Goal: Complete application form

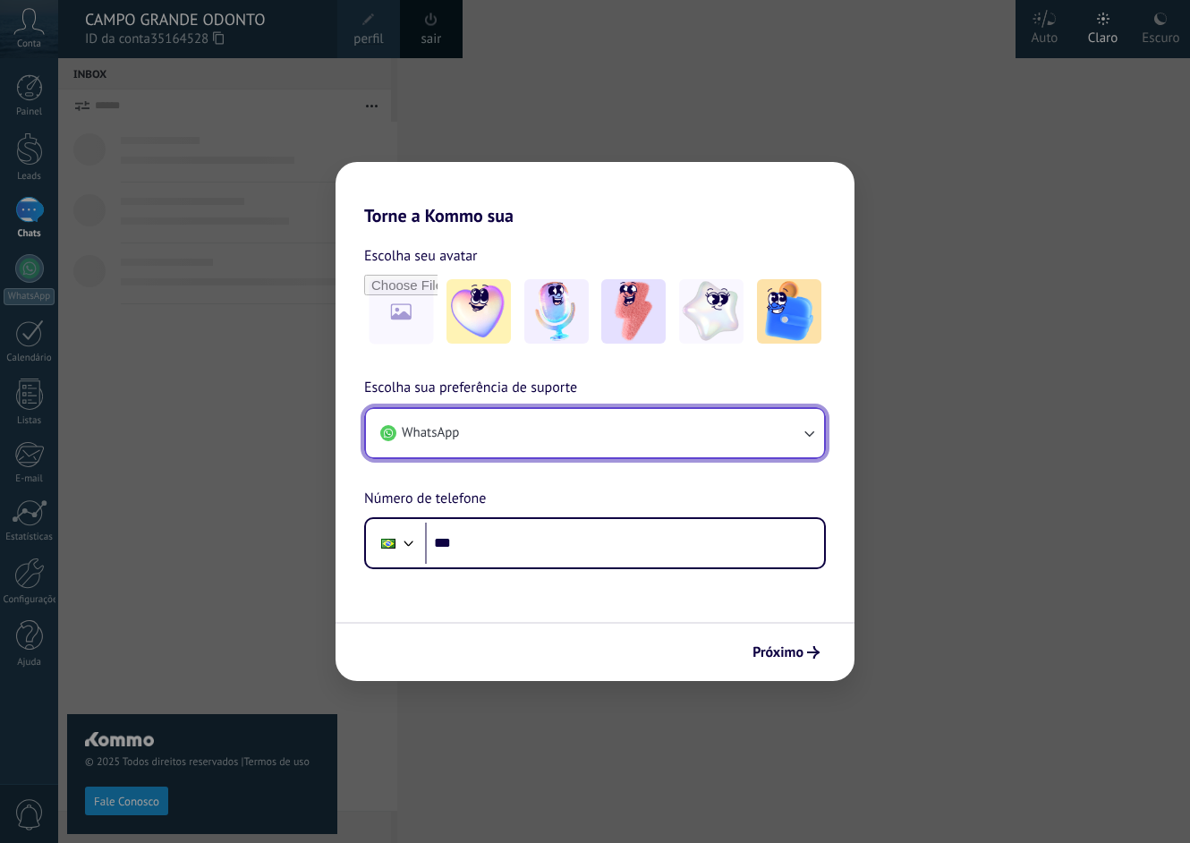
click at [803, 429] on icon "button" at bounding box center [809, 433] width 18 height 18
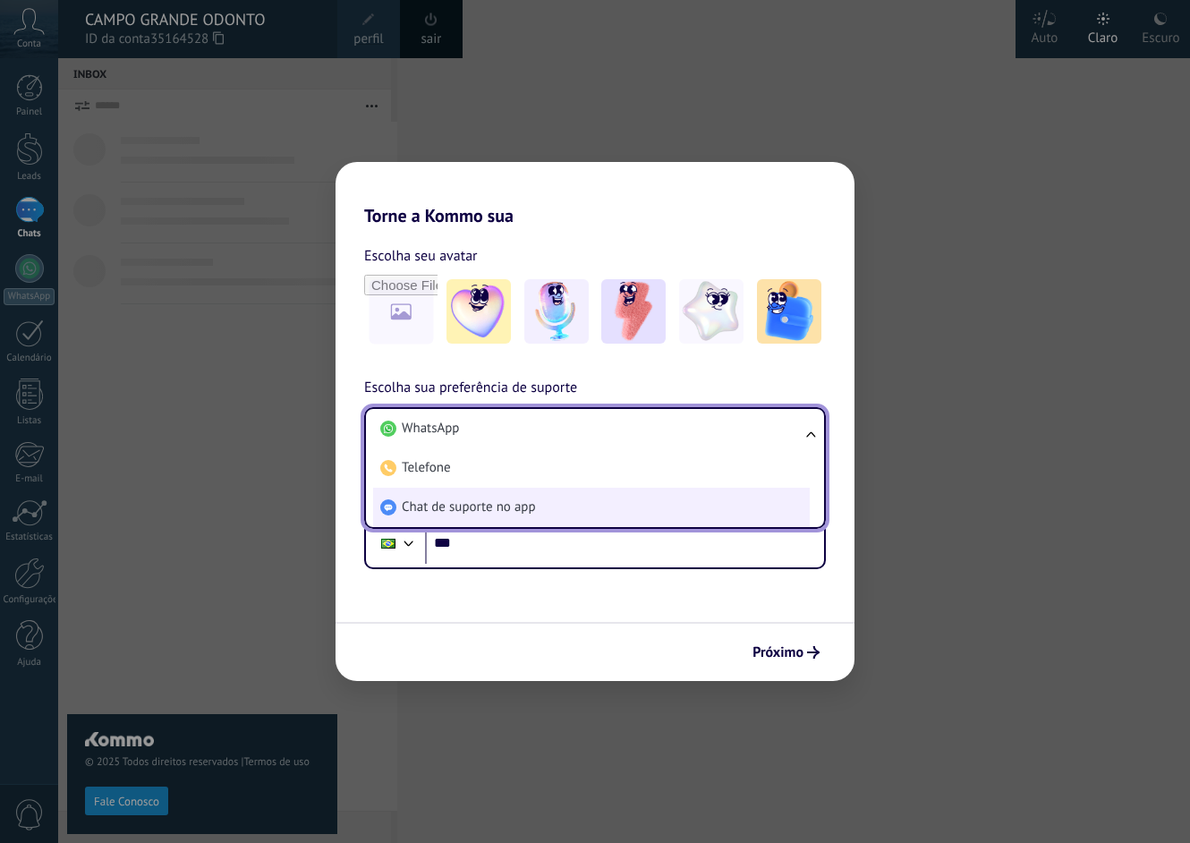
click at [597, 503] on li "Chat de suporte no app" at bounding box center [591, 507] width 437 height 39
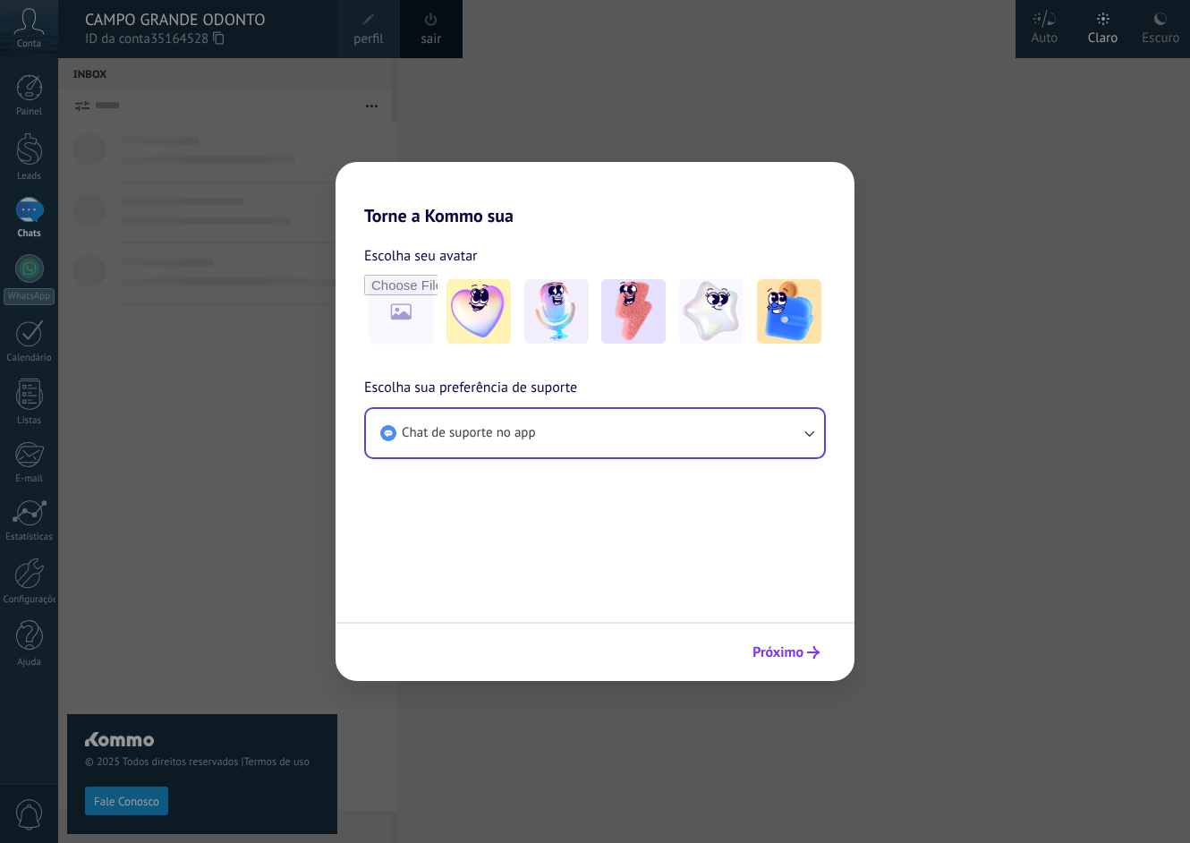
click at [781, 646] on span "Próximo" at bounding box center [777, 652] width 51 height 13
click at [790, 648] on span "Próximo" at bounding box center [777, 652] width 51 height 13
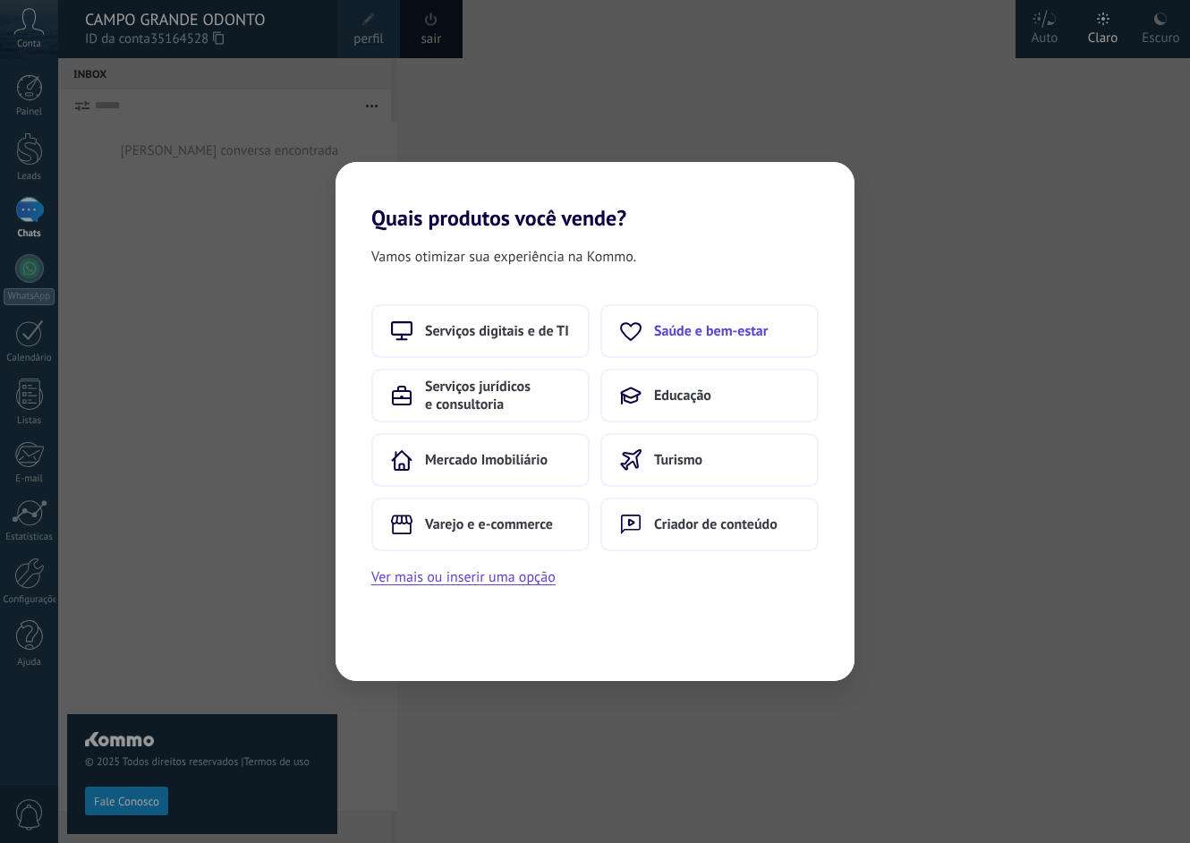
click at [701, 331] on span "Saúde e bem-estar" at bounding box center [711, 331] width 114 height 18
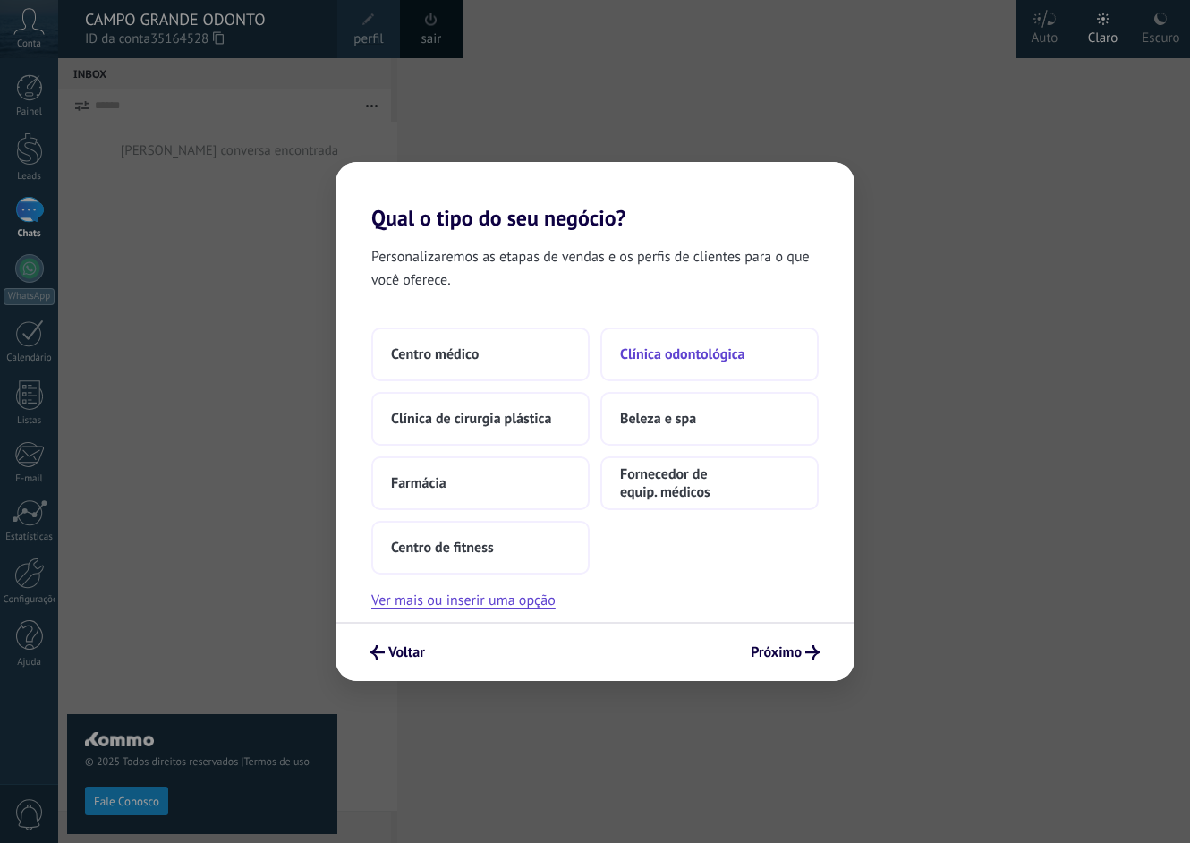
click at [667, 357] on span "Clínica odontológica" at bounding box center [682, 354] width 125 height 18
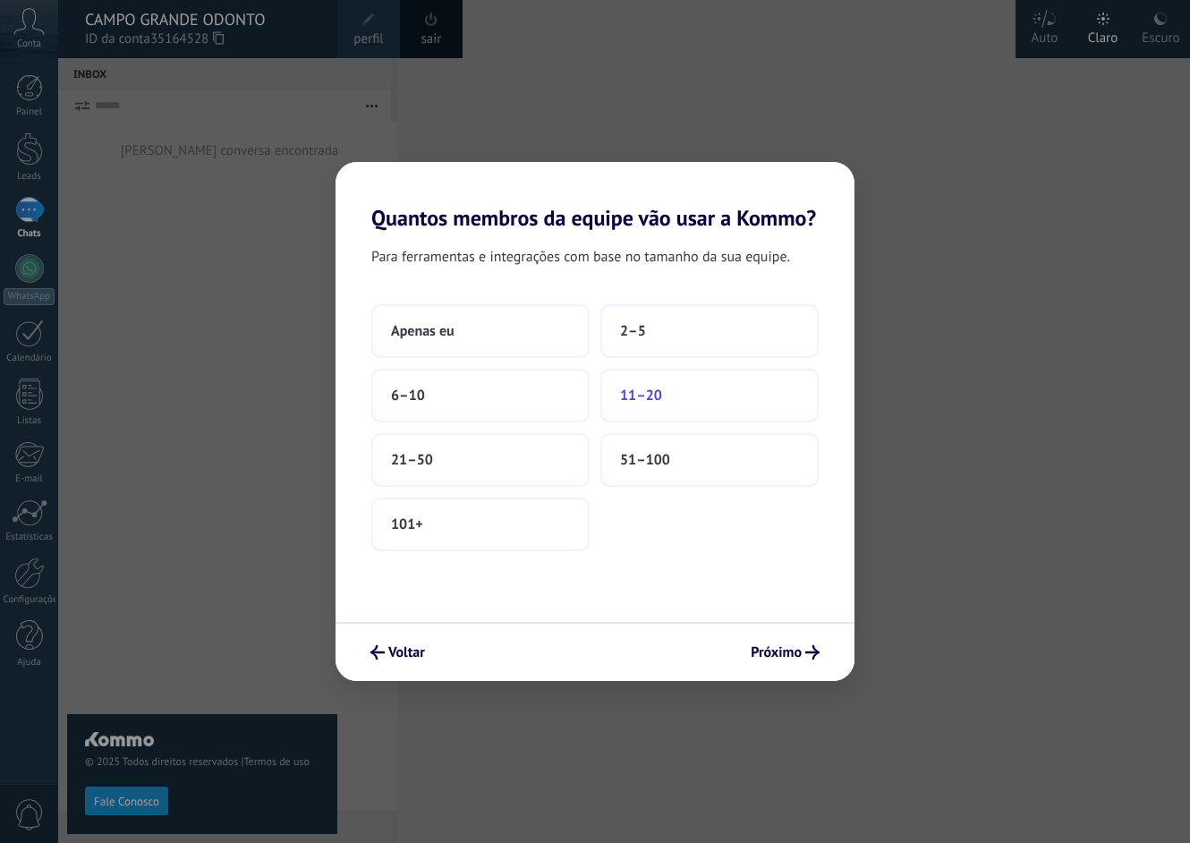
click at [646, 386] on button "11–20" at bounding box center [709, 396] width 218 height 54
